Goal: Information Seeking & Learning: Learn about a topic

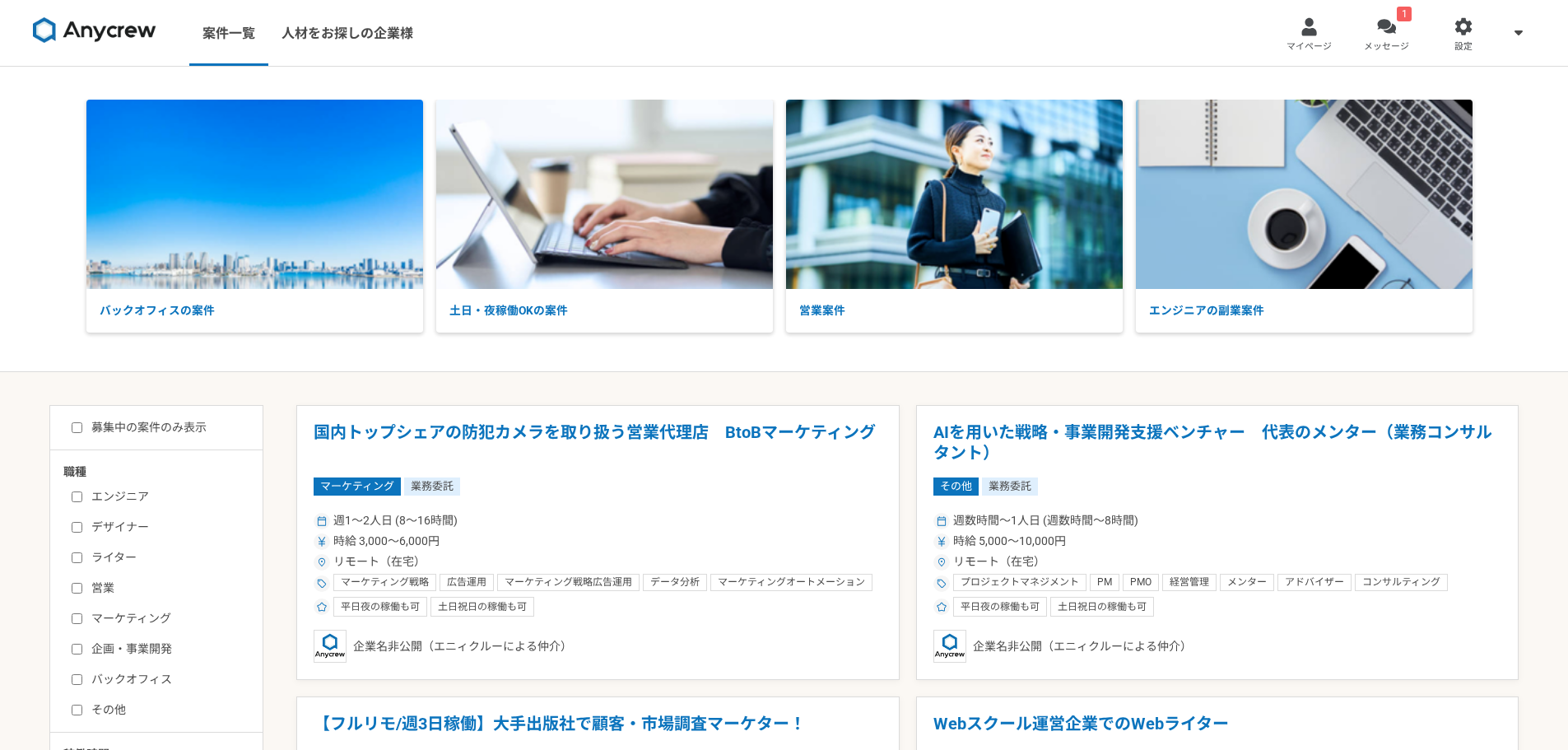
click at [1390, 25] on div at bounding box center [1386, 27] width 19 height 19
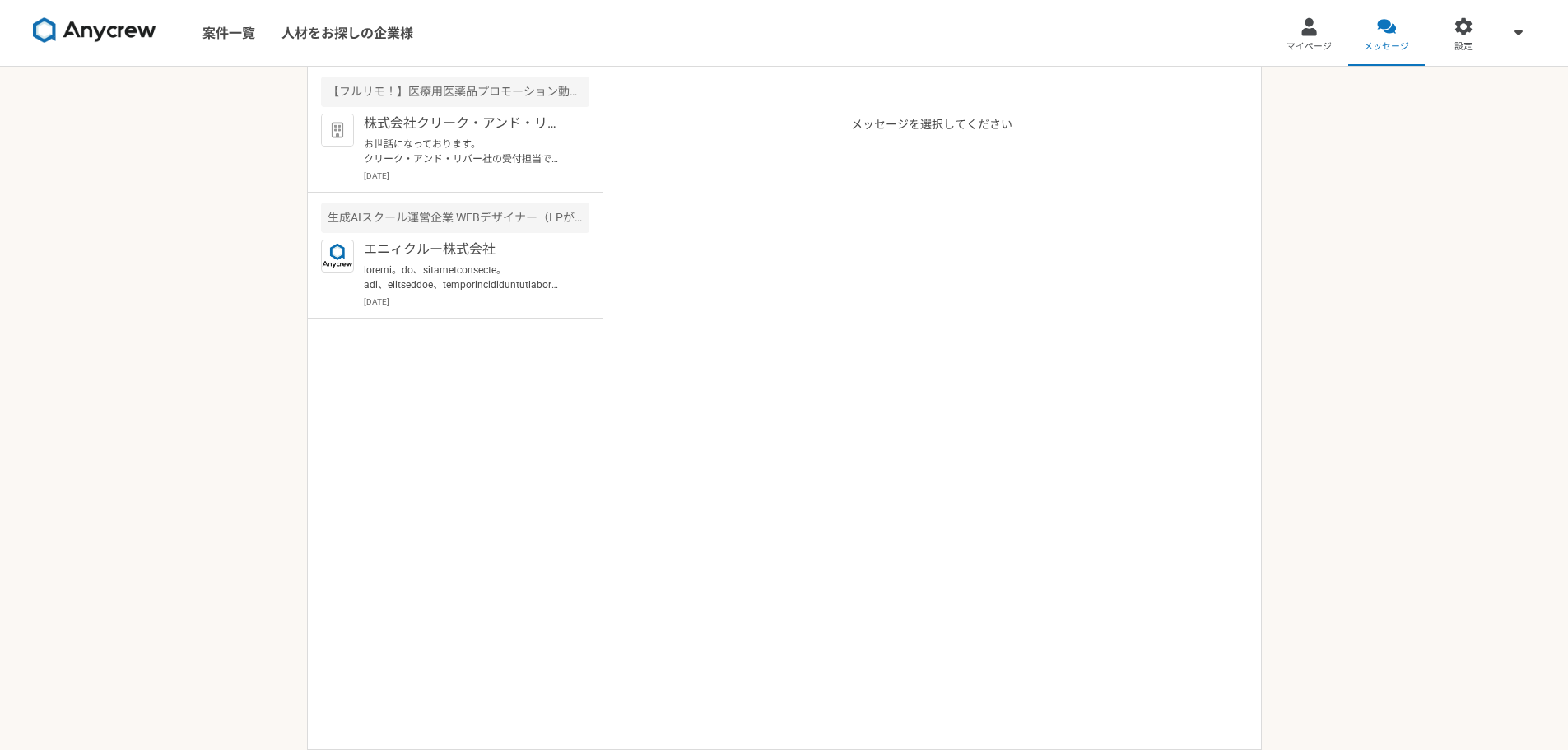
click at [241, 34] on link "案件一覧" at bounding box center [228, 33] width 79 height 66
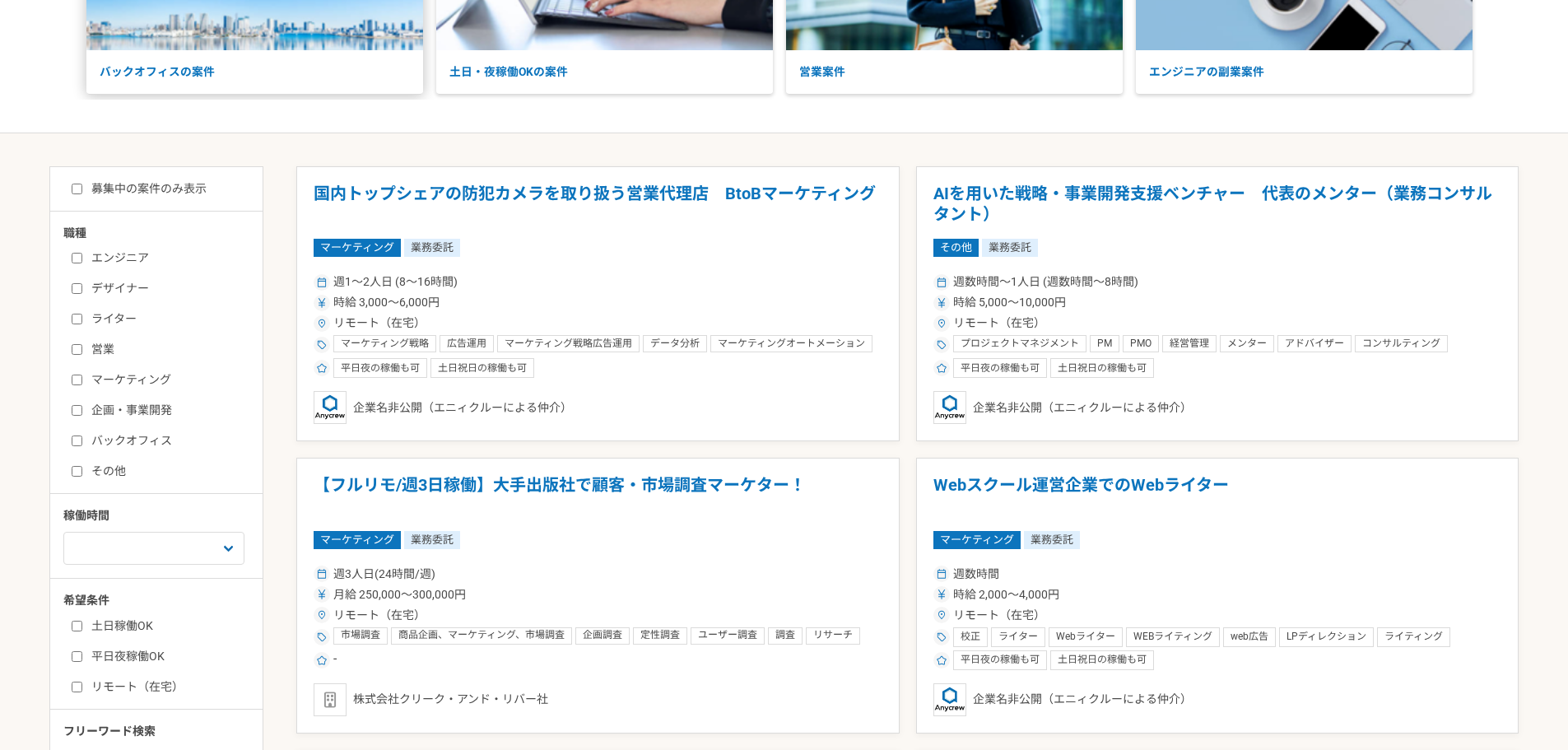
scroll to position [247, 0]
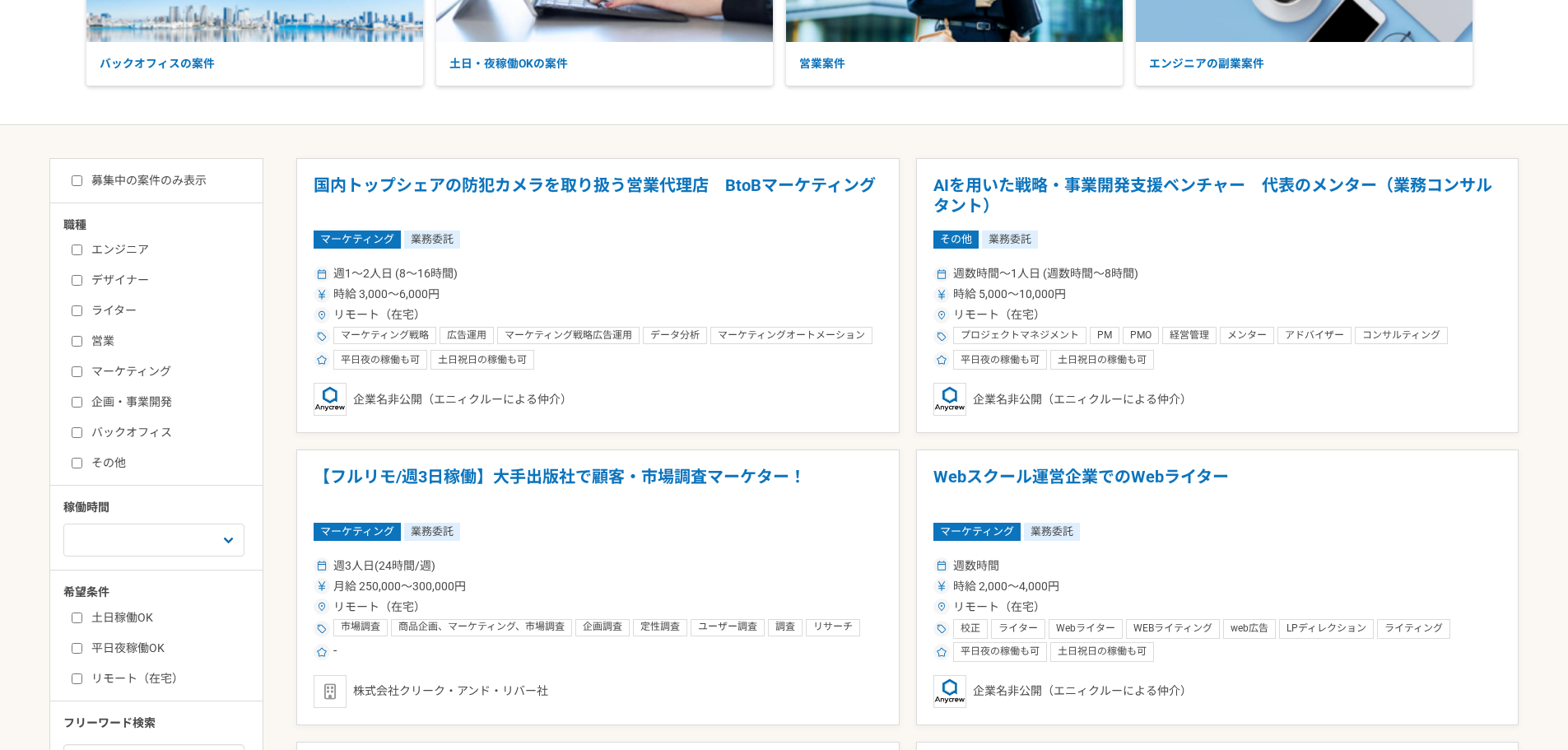
drag, startPoint x: 110, startPoint y: 176, endPoint x: 106, endPoint y: 189, distance: 13.6
click at [111, 177] on label "募集中の案件のみ表示" at bounding box center [139, 181] width 135 height 17
click at [82, 177] on input "募集中の案件のみ表示" at bounding box center [77, 181] width 10 height 10
checkbox input "true"
click at [101, 281] on label "デザイナー" at bounding box center [166, 280] width 190 height 17
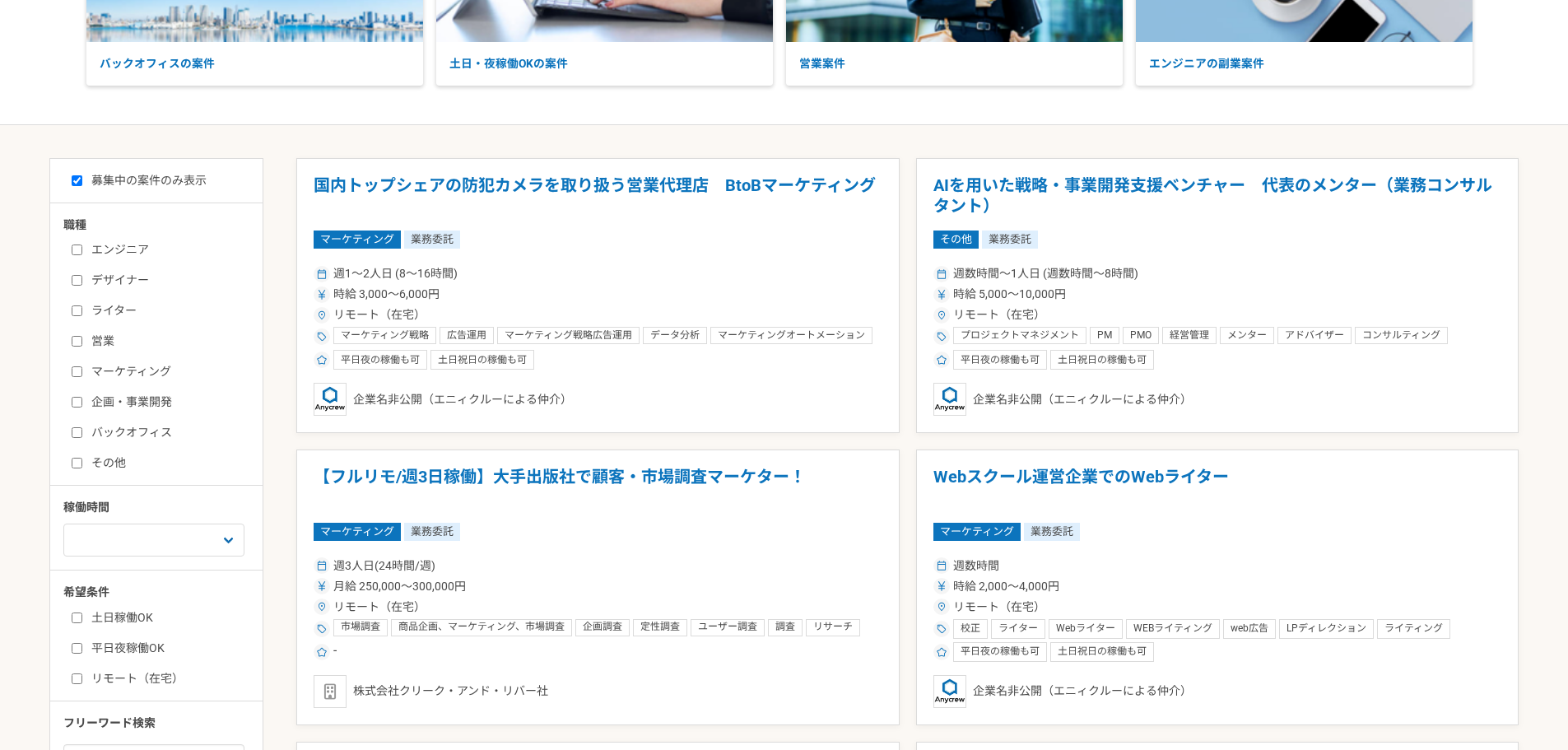
click at [82, 281] on input "デザイナー" at bounding box center [77, 280] width 10 height 10
checkbox input "true"
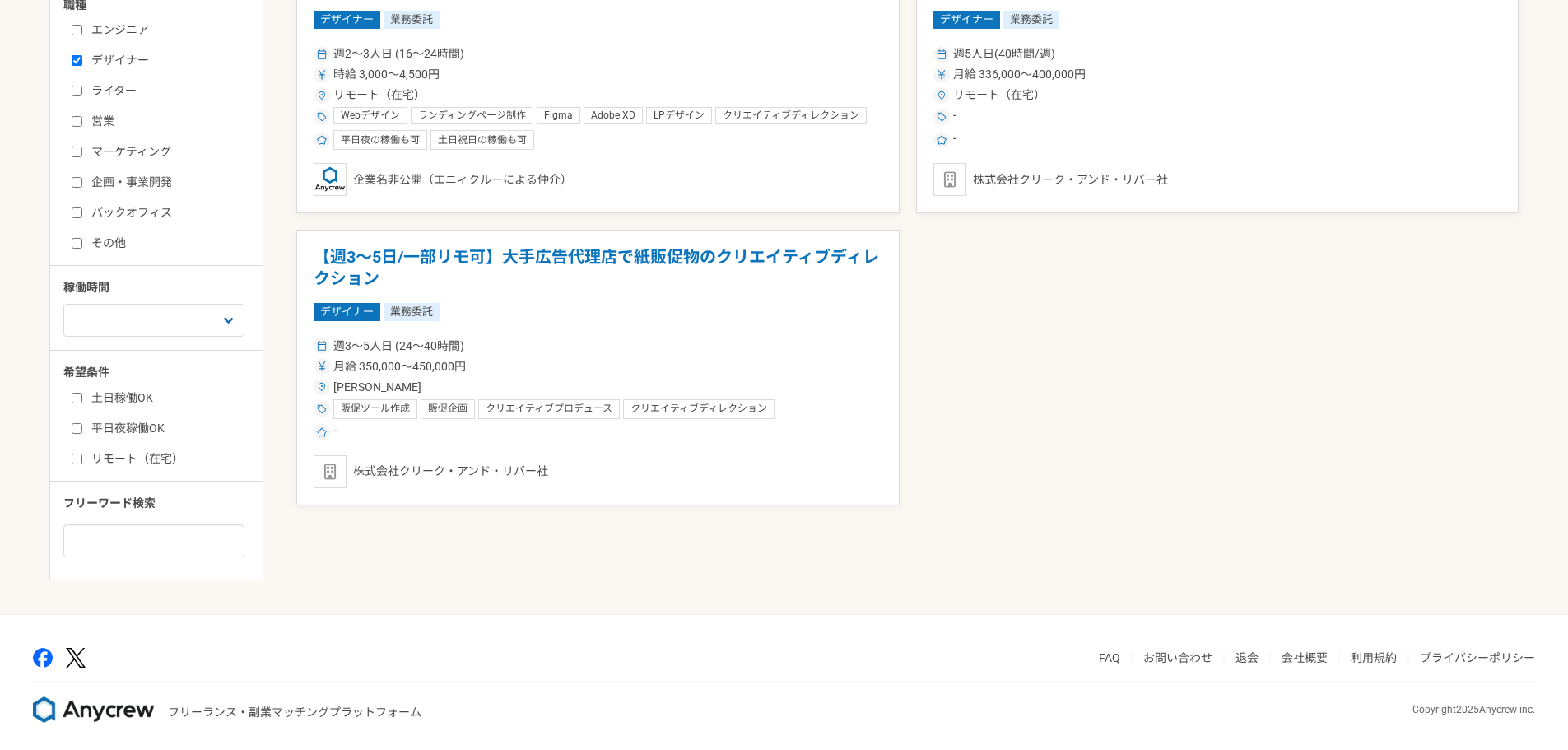
scroll to position [473, 0]
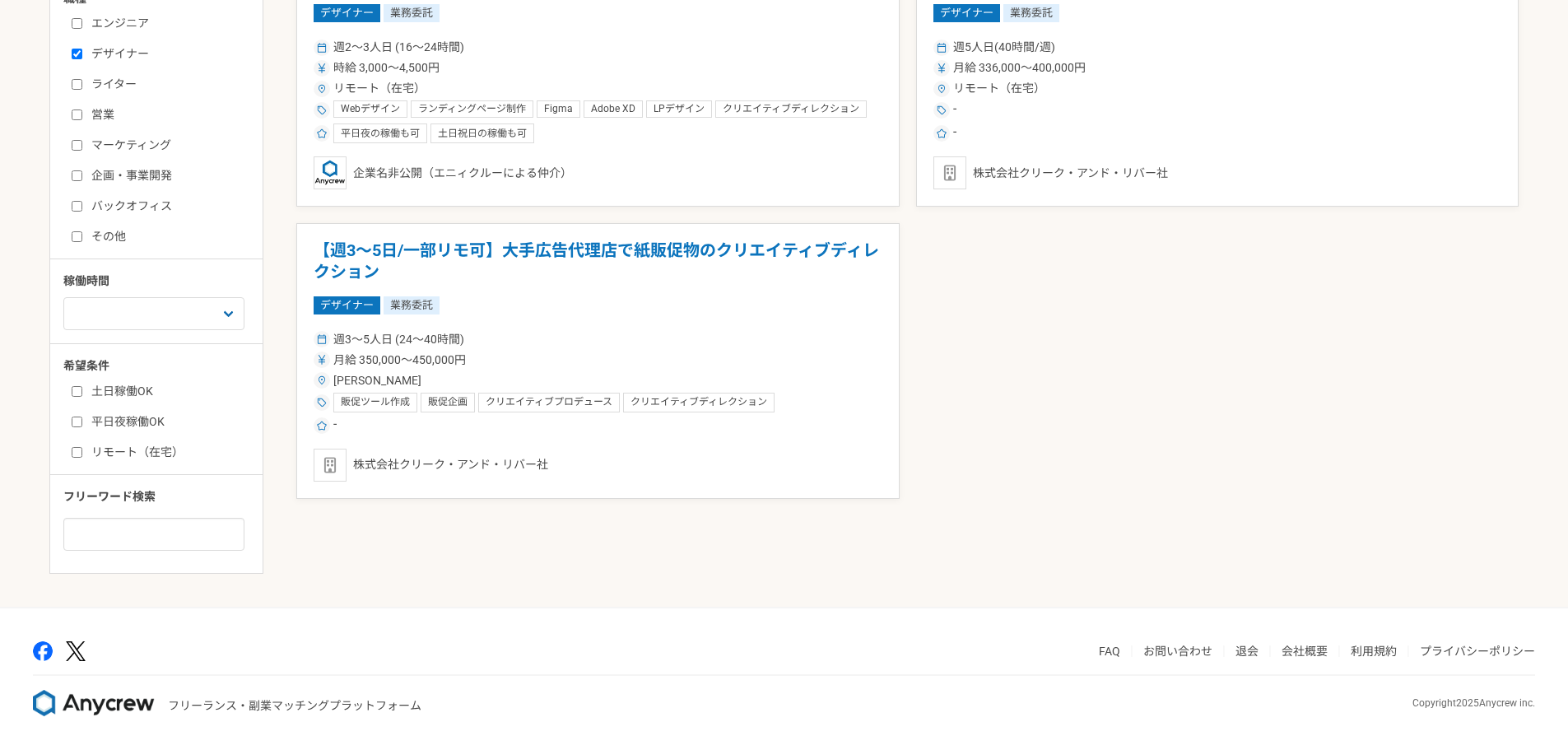
click at [145, 450] on label "リモート（在宅）" at bounding box center [166, 452] width 190 height 17
click at [82, 450] on input "リモート（在宅）" at bounding box center [77, 452] width 10 height 10
checkbox input "true"
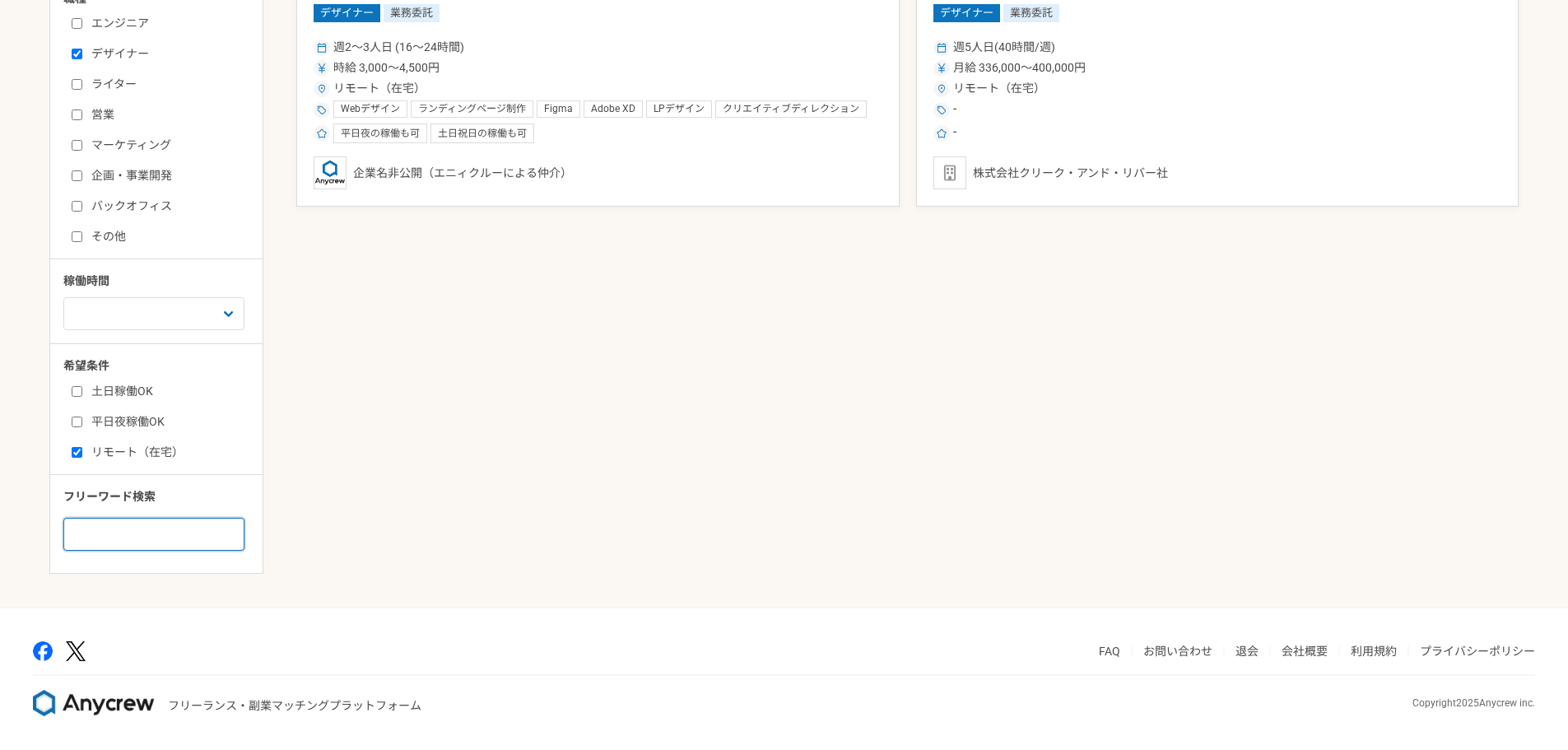
click at [166, 532] on input at bounding box center [153, 534] width 181 height 33
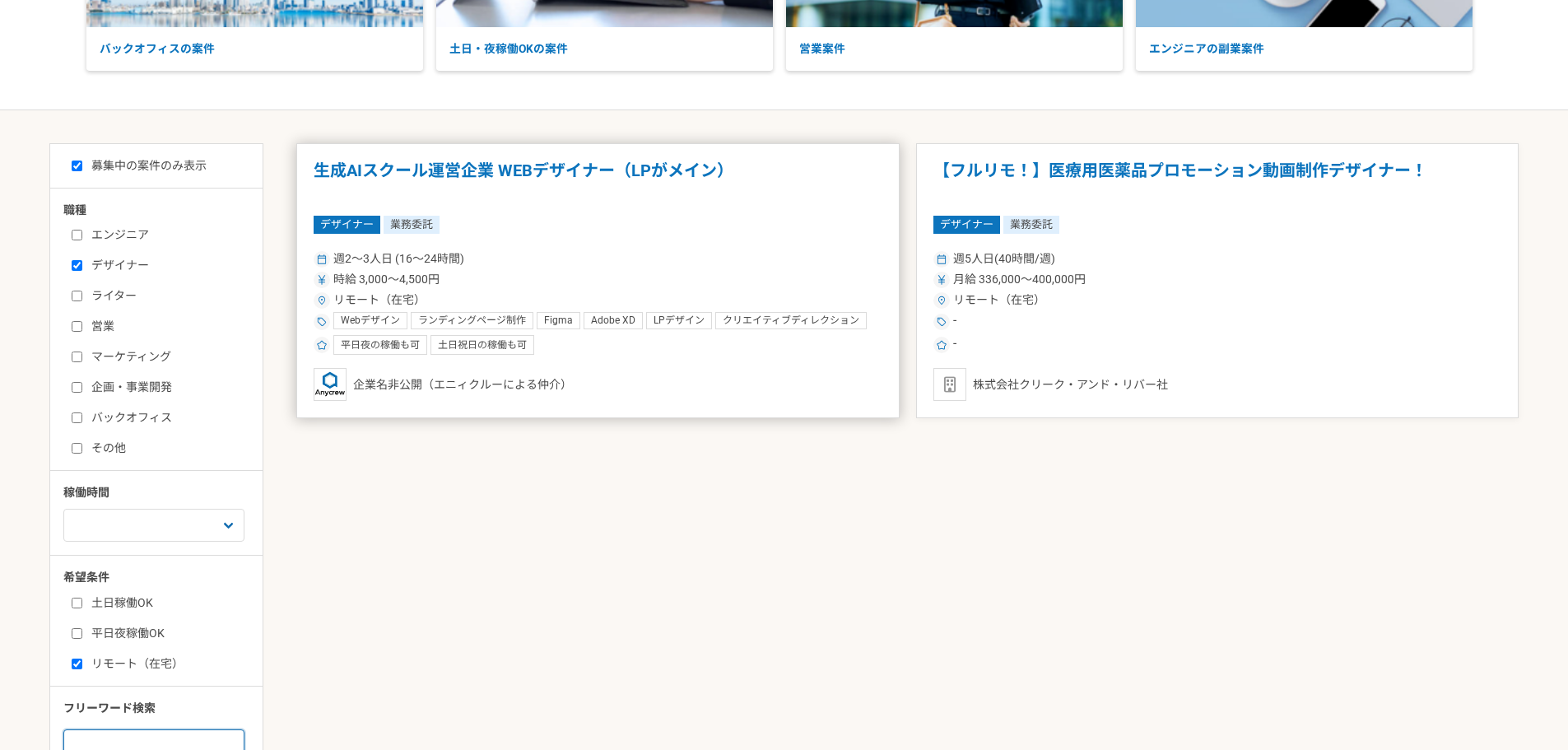
scroll to position [227, 0]
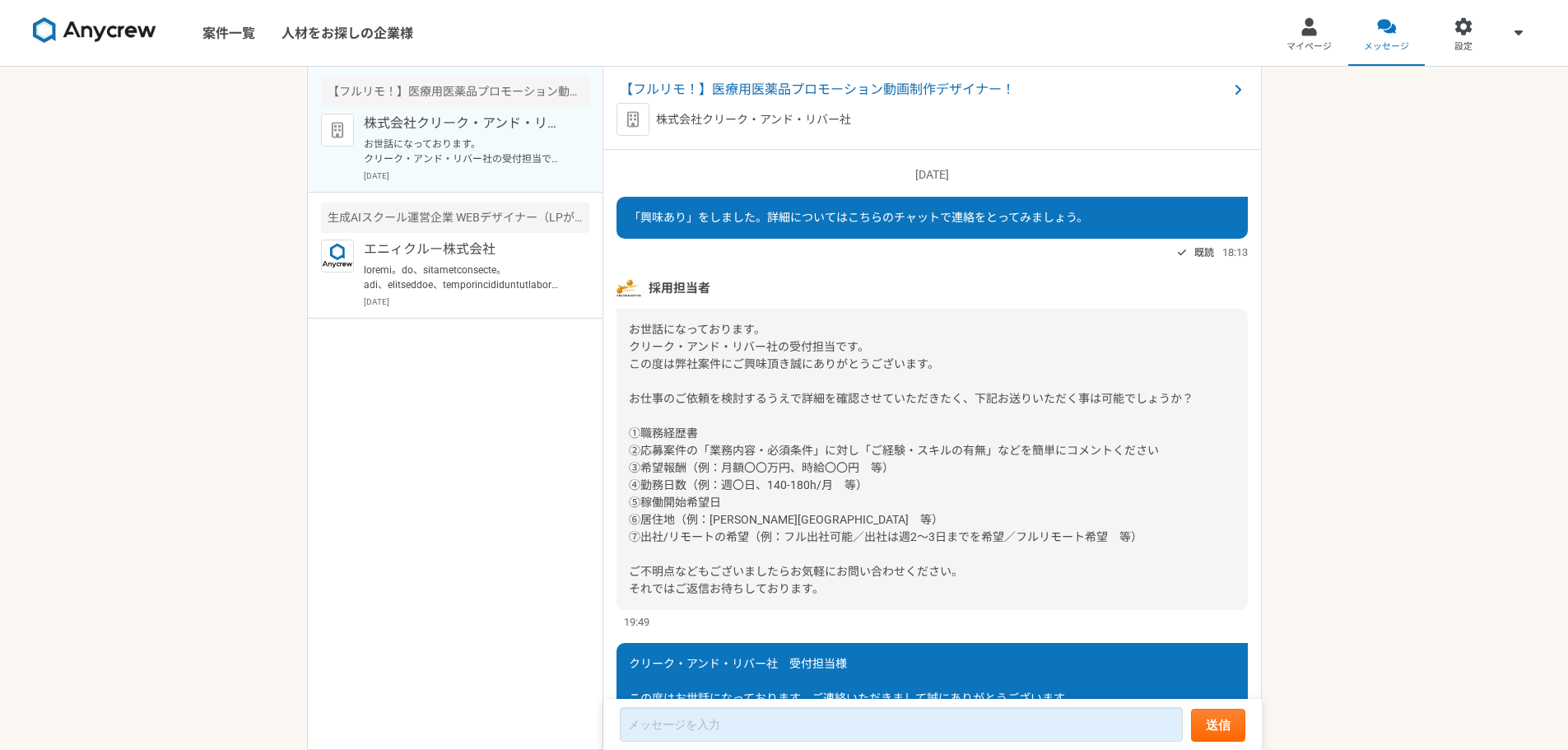
scroll to position [1059, 0]
